Goal: Information Seeking & Learning: Check status

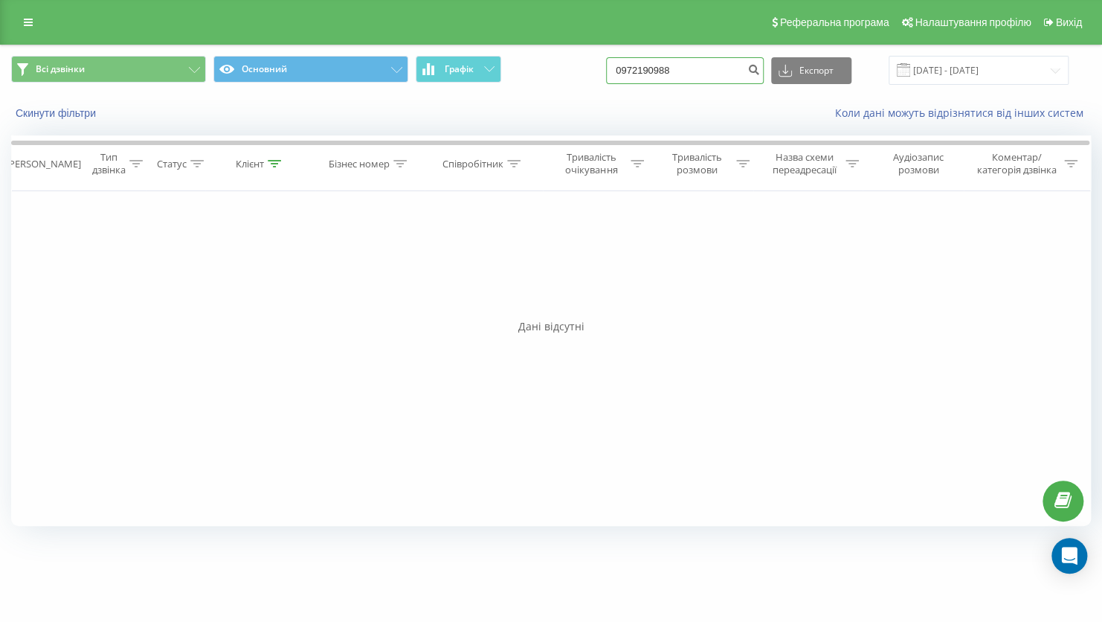
drag, startPoint x: 629, startPoint y: 75, endPoint x: 597, endPoint y: 75, distance: 32.7
click at [597, 75] on div "Всі дзвінки Основний Графік 0972190988 Експорт .csv .xls .xlsx 19.05.2025 - 19.…" at bounding box center [551, 70] width 1080 height 29
paste input "+380986574782"
click at [643, 72] on input "+380986574782" at bounding box center [685, 70] width 158 height 27
drag, startPoint x: 651, startPoint y: 69, endPoint x: 635, endPoint y: 69, distance: 16.4
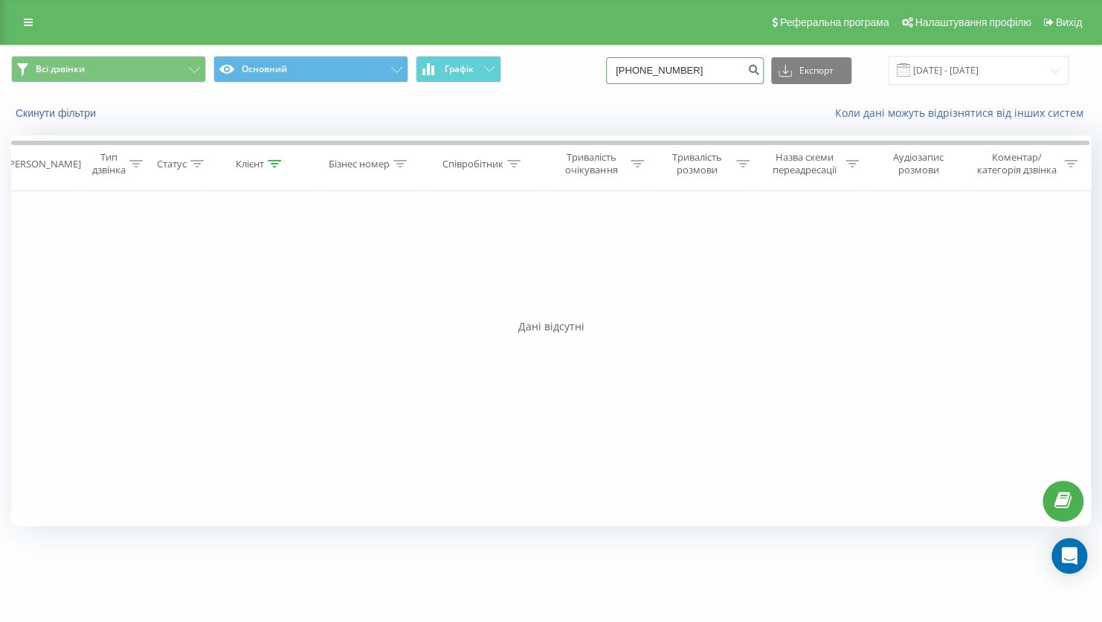
click at [635, 69] on input "+380986574782" at bounding box center [685, 70] width 158 height 27
type input "0986574782"
click at [760, 71] on icon "submit" at bounding box center [754, 67] width 13 height 9
click at [612, 71] on div "Всі дзвінки Основний Графік 0986574782 Експорт .csv .xls .xlsx 19.05.2025 - 19.…" at bounding box center [551, 70] width 1080 height 29
paste input "72591190"
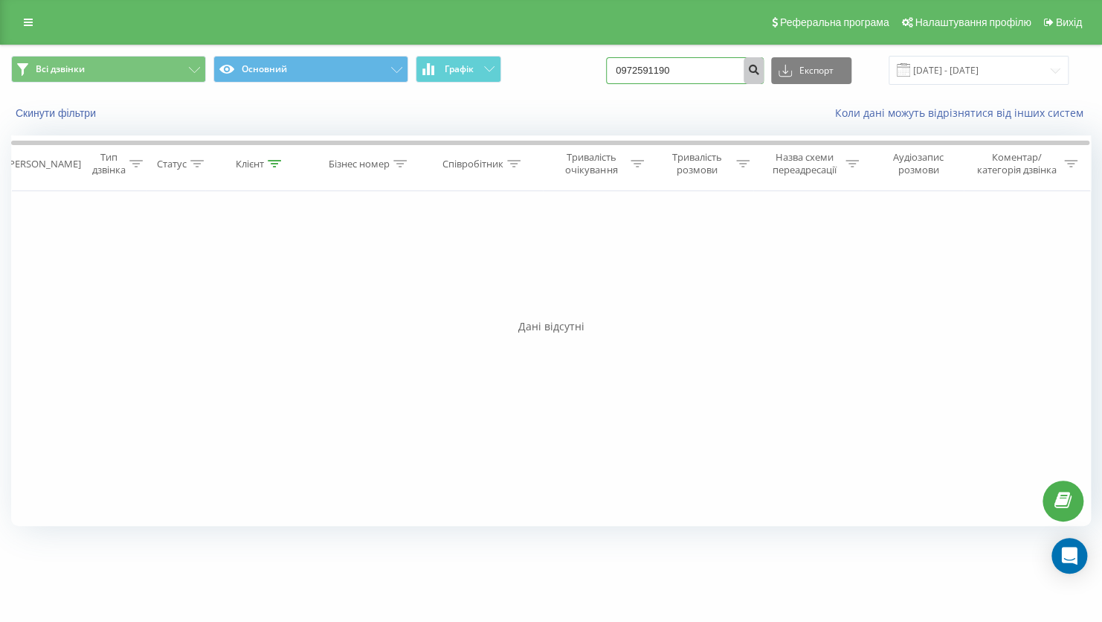
type input "0972591190"
click at [760, 72] on icon "submit" at bounding box center [754, 67] width 13 height 9
drag, startPoint x: 689, startPoint y: 74, endPoint x: 597, endPoint y: 83, distance: 92.0
click at [597, 83] on div "Всі дзвінки Основний Графік 0972591190 Експорт .csv .xls .xlsx 19.05.2025 - 19.…" at bounding box center [551, 70] width 1080 height 29
paste input "+380671057172"
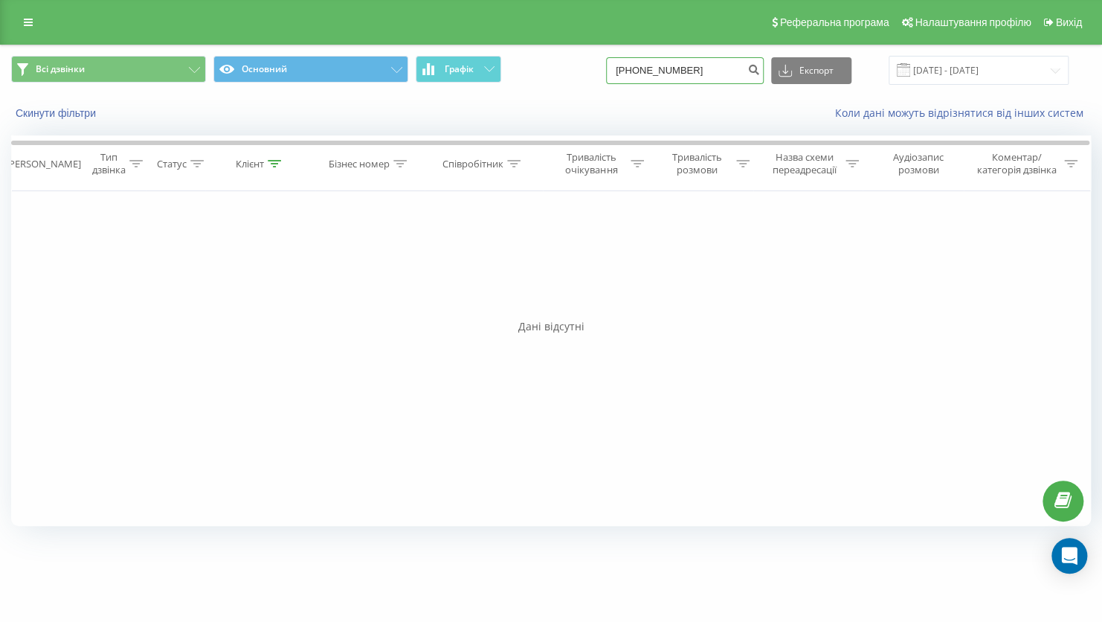
drag, startPoint x: 652, startPoint y: 69, endPoint x: 637, endPoint y: 69, distance: 15.6
click at [637, 69] on input "+380671057172" at bounding box center [685, 70] width 158 height 27
type input "0671057172"
click at [760, 72] on icon "submit" at bounding box center [754, 67] width 13 height 9
drag, startPoint x: 661, startPoint y: 71, endPoint x: 635, endPoint y: 71, distance: 26.8
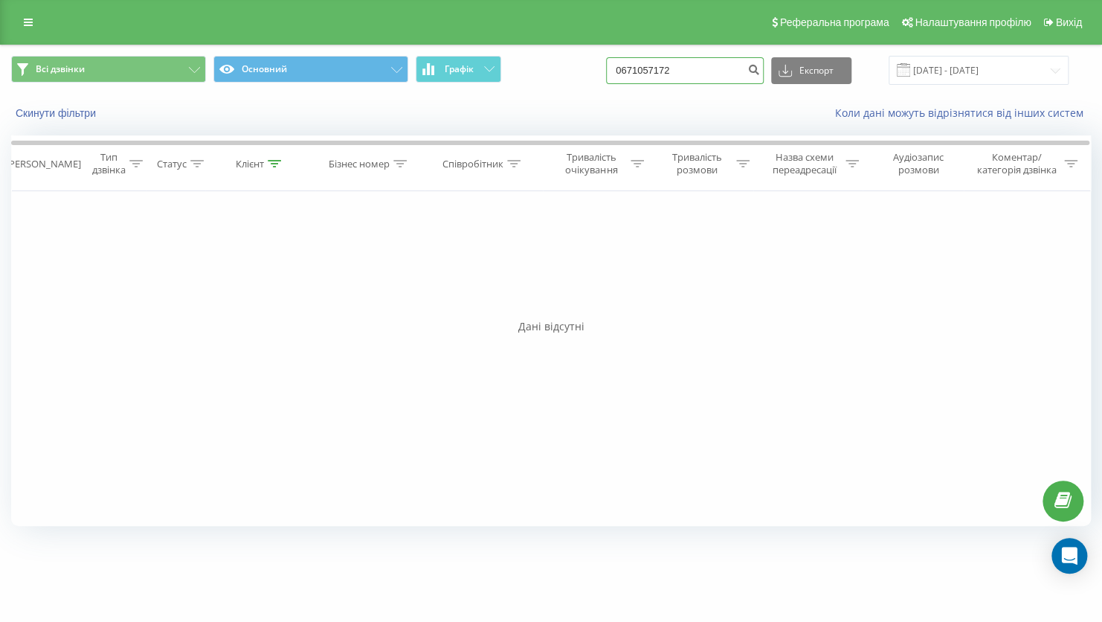
click at [635, 71] on input "0671057172" at bounding box center [685, 70] width 158 height 27
paste input "+380631000009"
drag, startPoint x: 654, startPoint y: 68, endPoint x: 629, endPoint y: 70, distance: 25.4
click at [629, 70] on input "+380631000009" at bounding box center [685, 70] width 158 height 27
type input "0631000009"
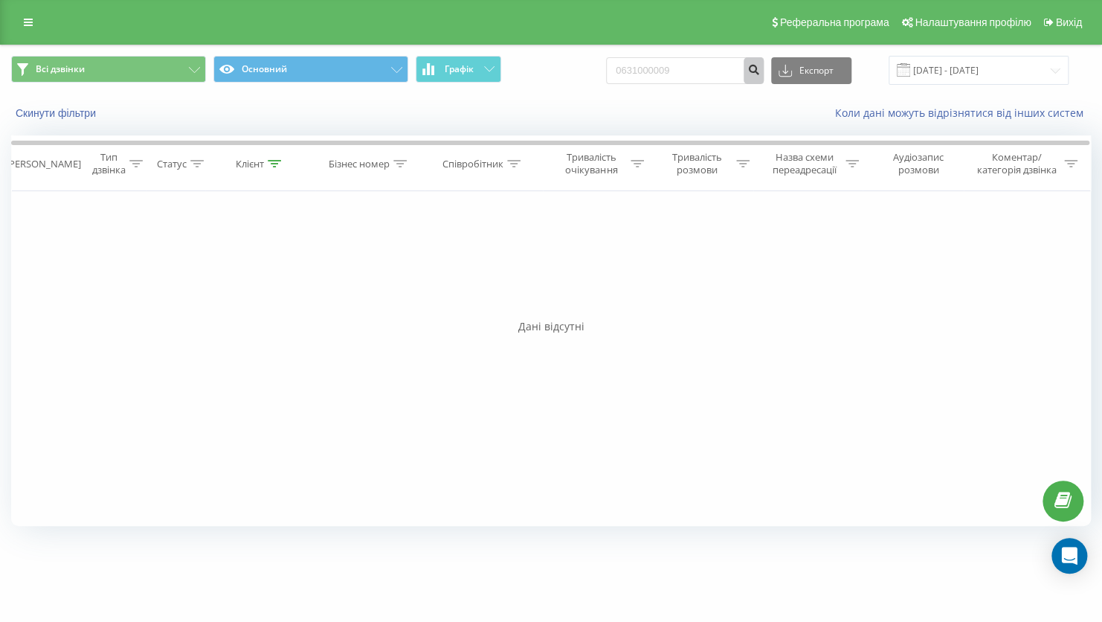
click at [760, 72] on icon "submit" at bounding box center [754, 67] width 13 height 9
click at [760, 68] on icon "submit" at bounding box center [754, 67] width 13 height 9
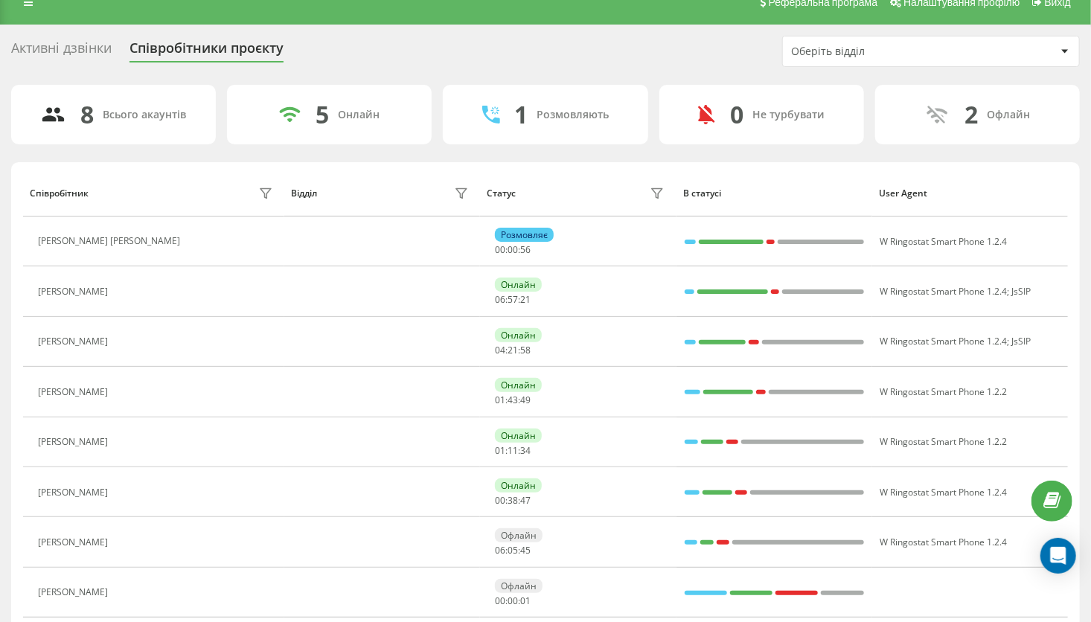
scroll to position [69, 0]
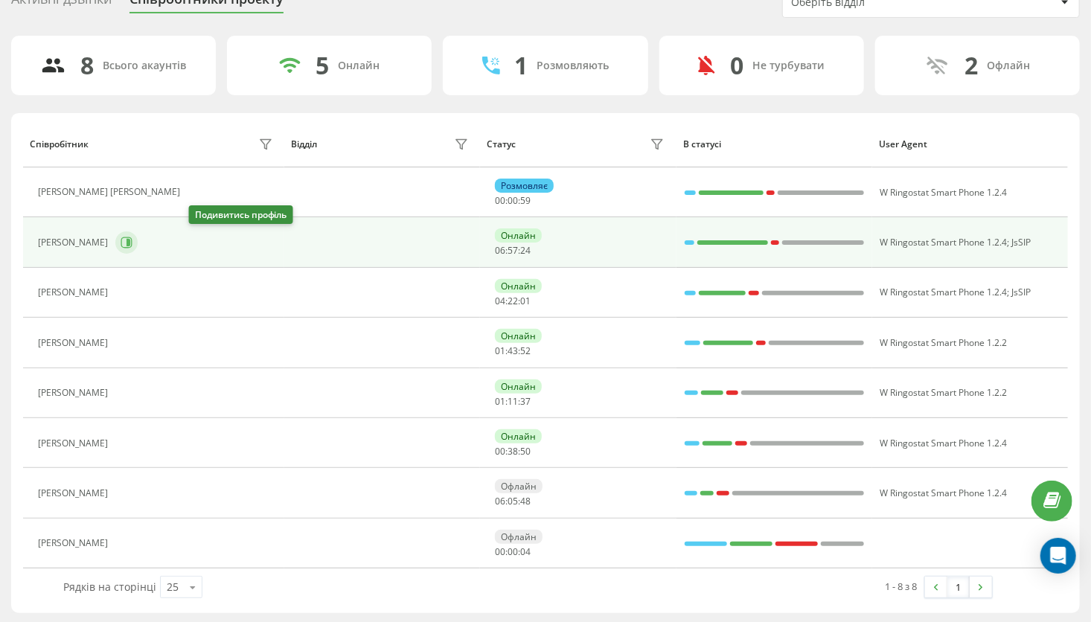
click at [132, 245] on icon at bounding box center [126, 242] width 11 height 11
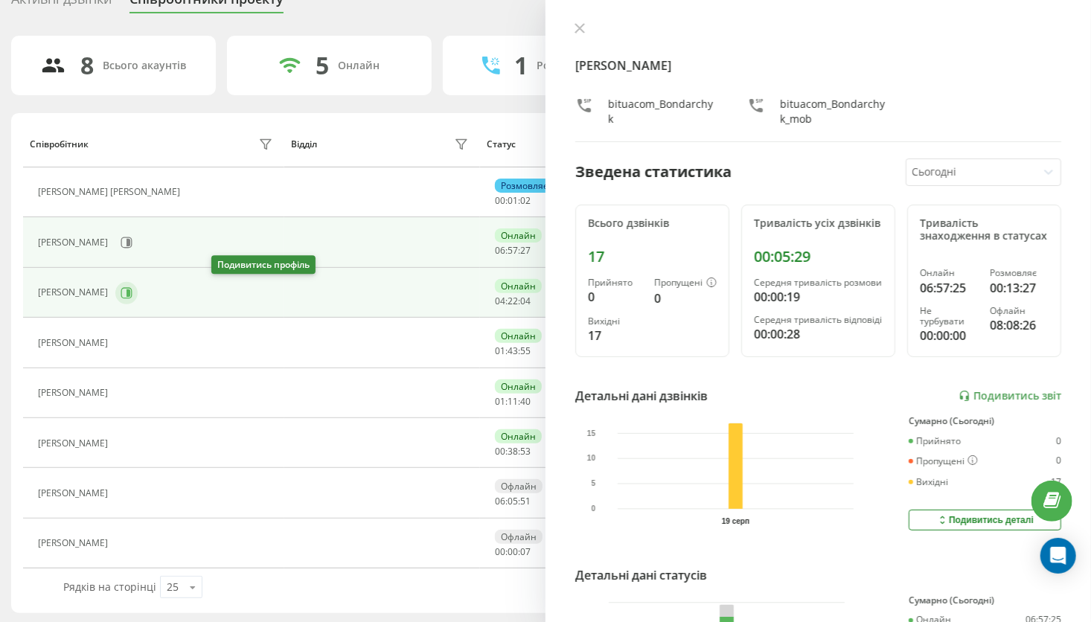
click at [132, 295] on icon at bounding box center [127, 293] width 12 height 12
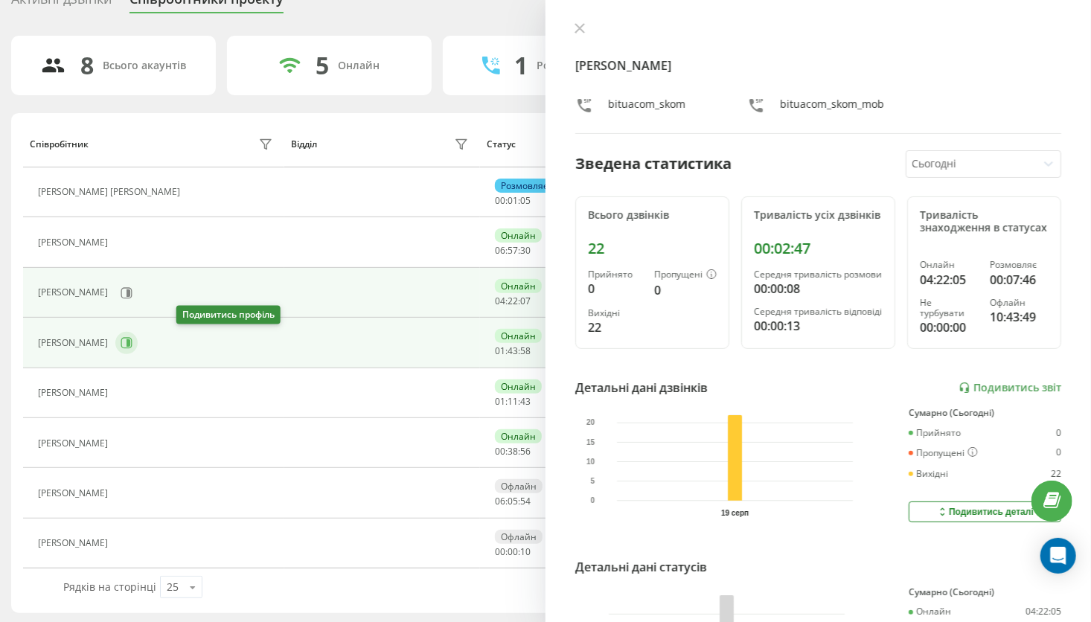
click at [130, 339] on icon at bounding box center [128, 342] width 4 height 7
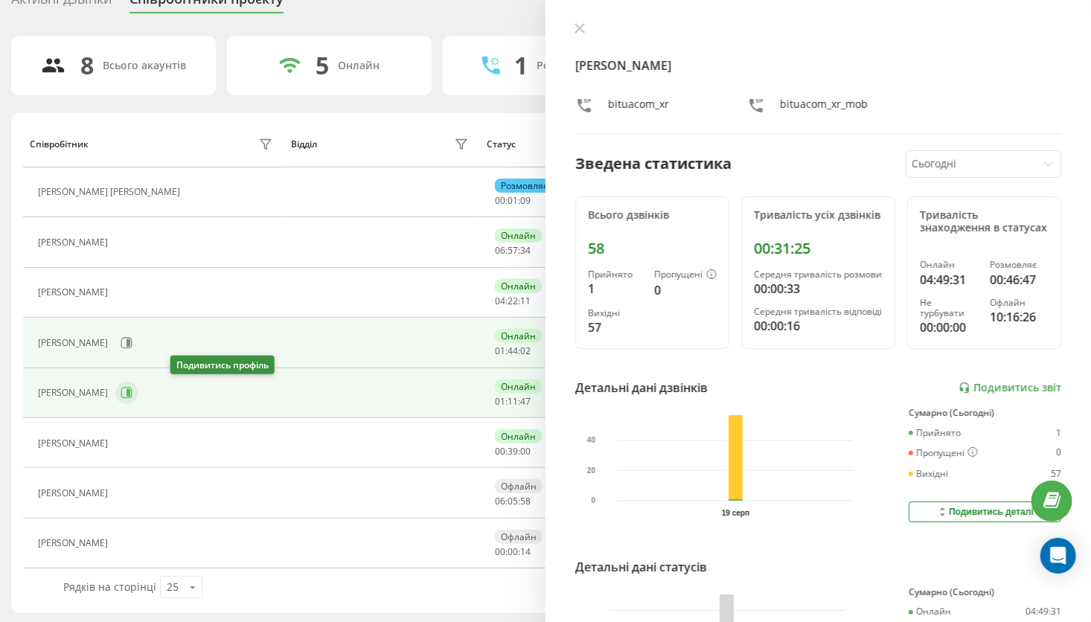
click at [138, 395] on button at bounding box center [126, 393] width 22 height 22
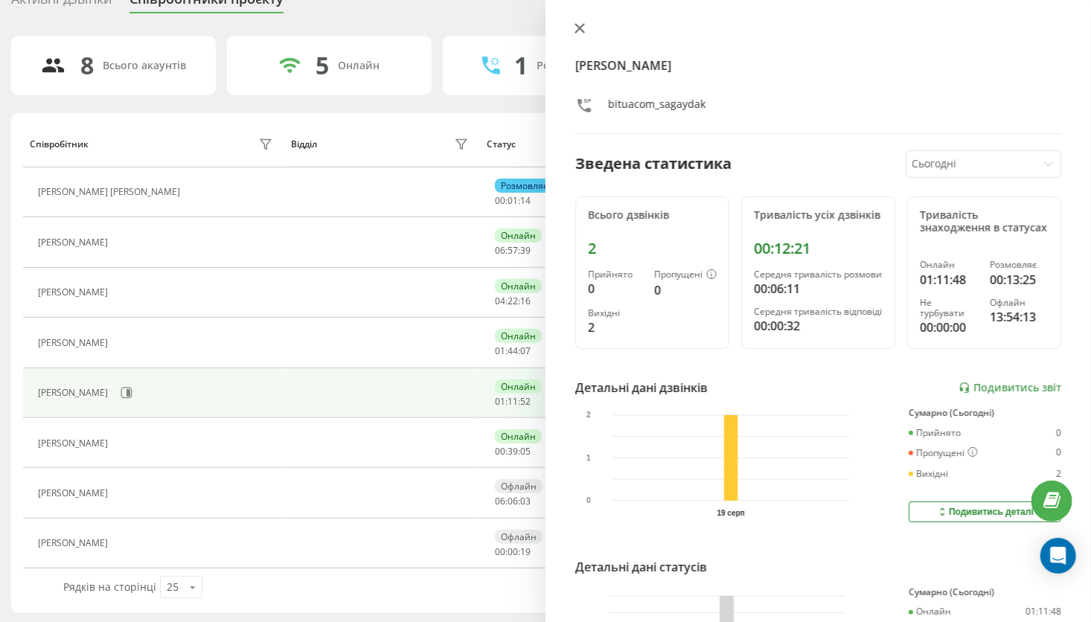
click at [578, 31] on icon at bounding box center [579, 28] width 9 height 9
